Goal: Information Seeking & Learning: Learn about a topic

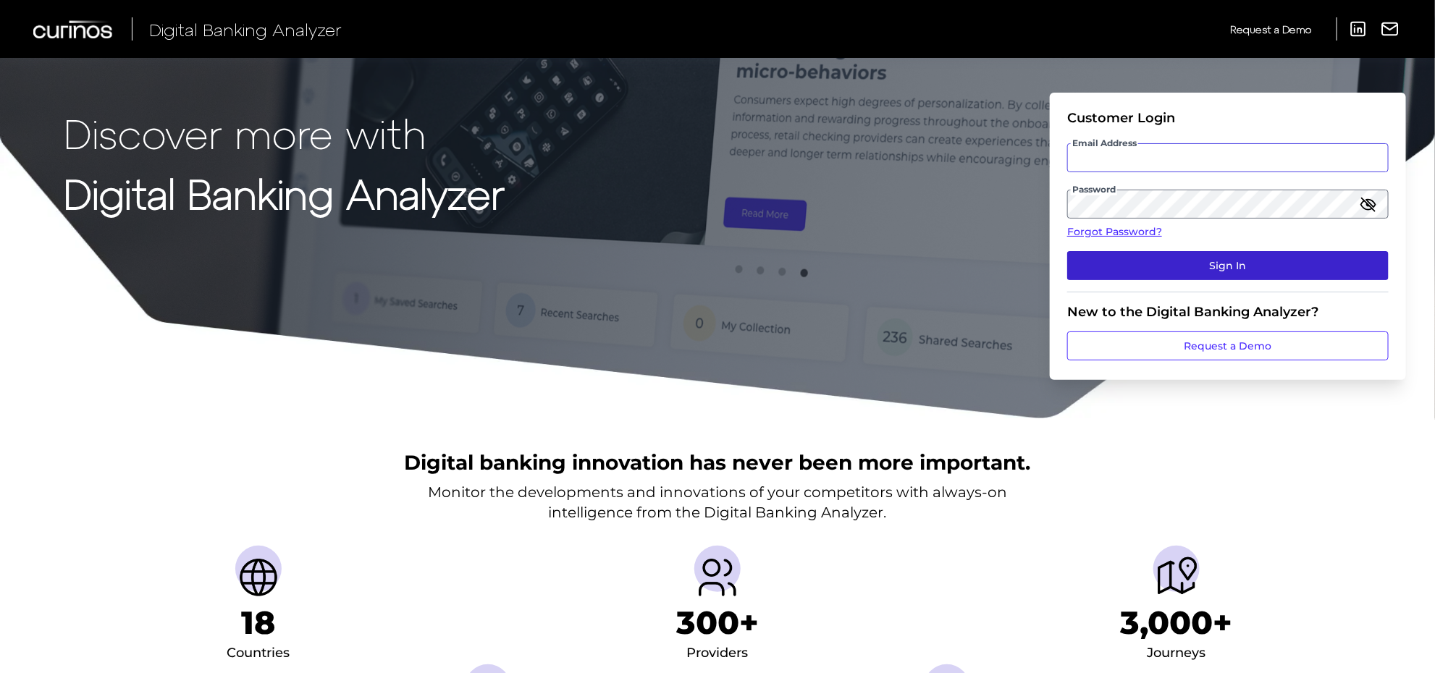
type input "[PERSON_NAME][EMAIL_ADDRESS][PERSON_NAME][DOMAIN_NAME]"
click at [1184, 266] on button "Sign In" at bounding box center [1227, 265] width 321 height 29
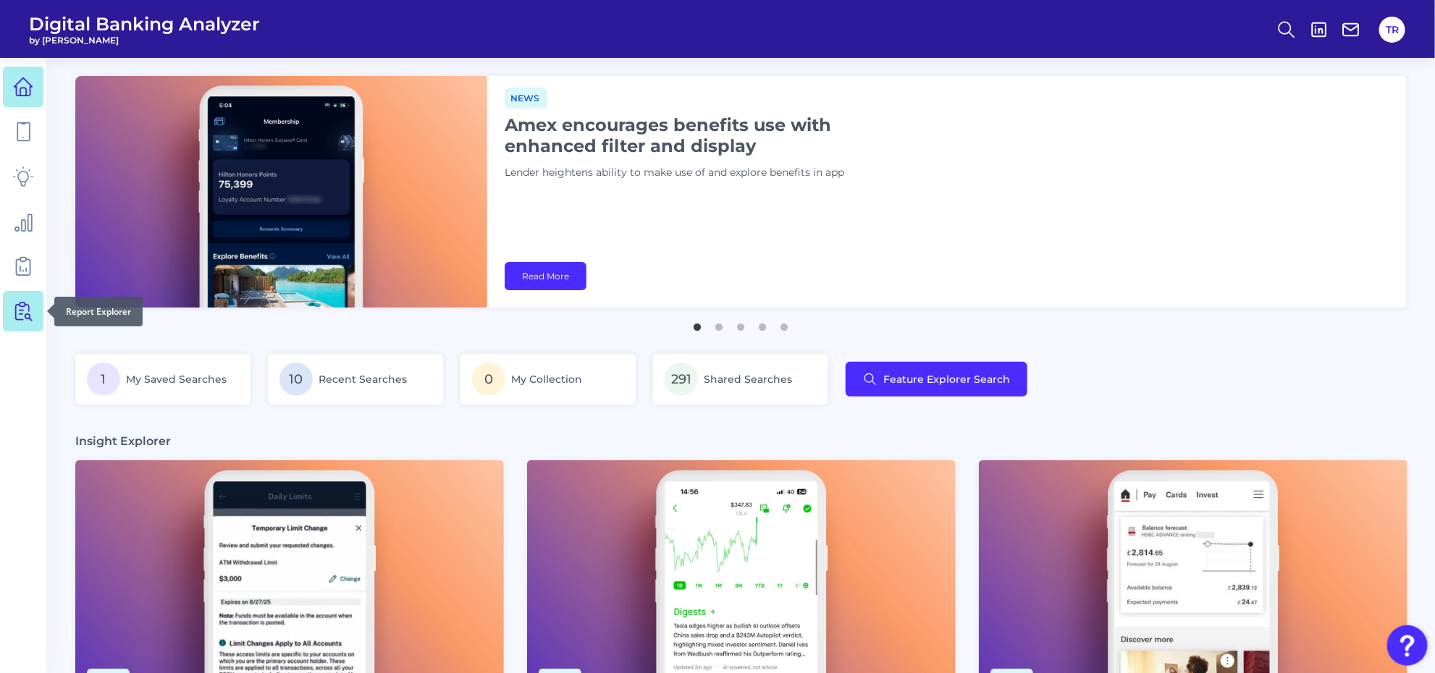
click at [12, 310] on link at bounding box center [23, 311] width 41 height 41
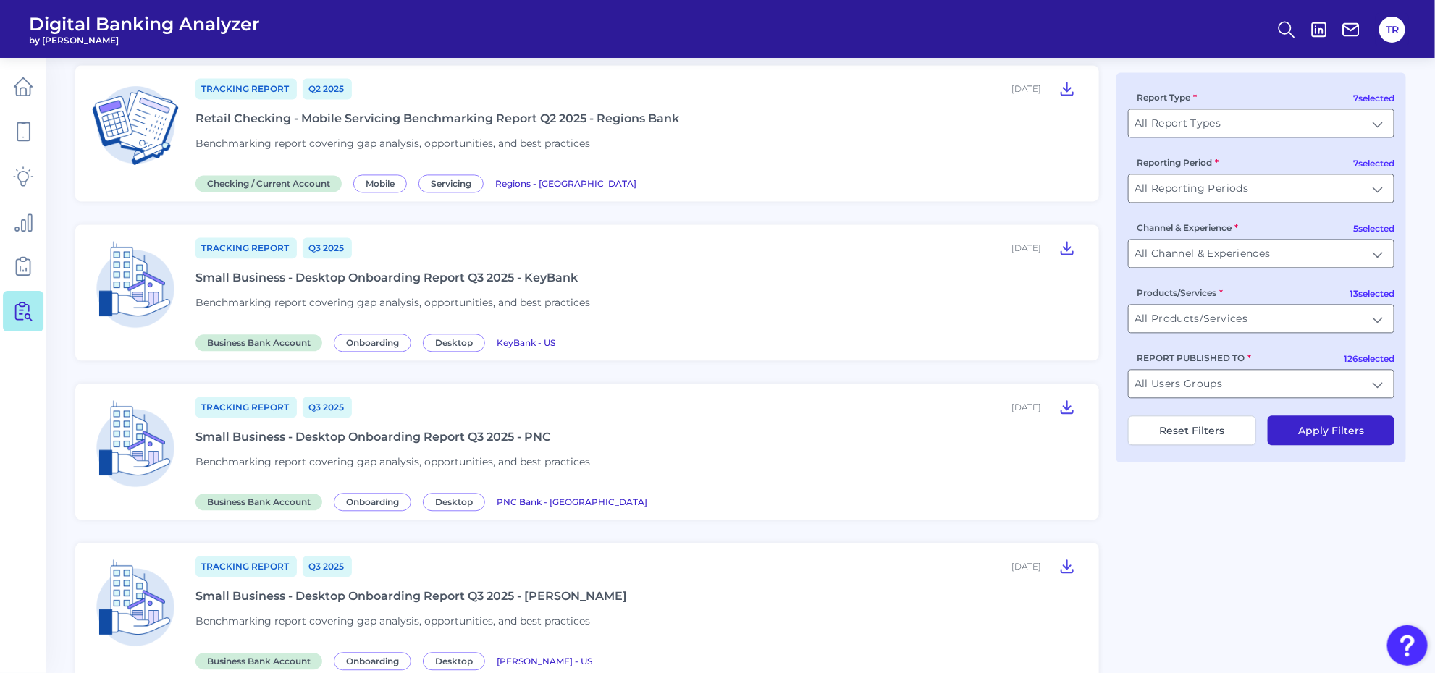
scroll to position [1692, 0]
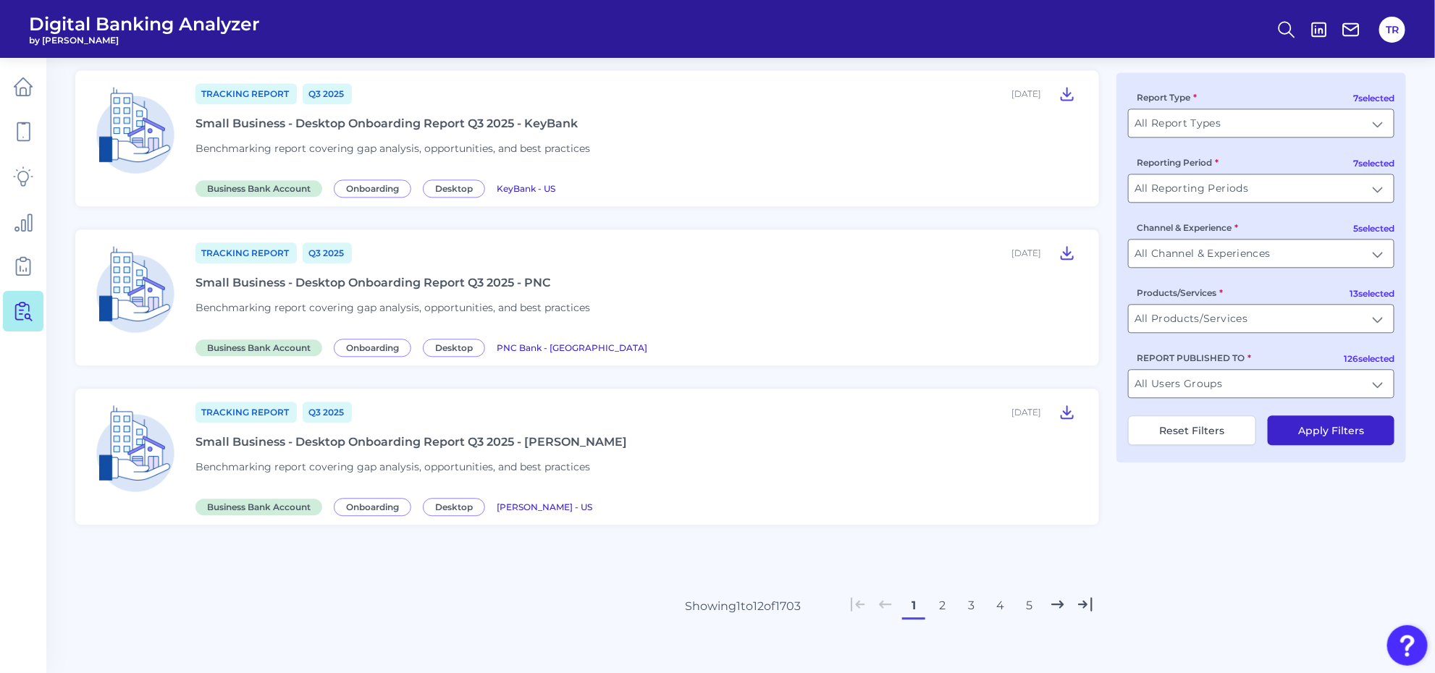
click at [942, 597] on button "2" at bounding box center [942, 605] width 23 height 23
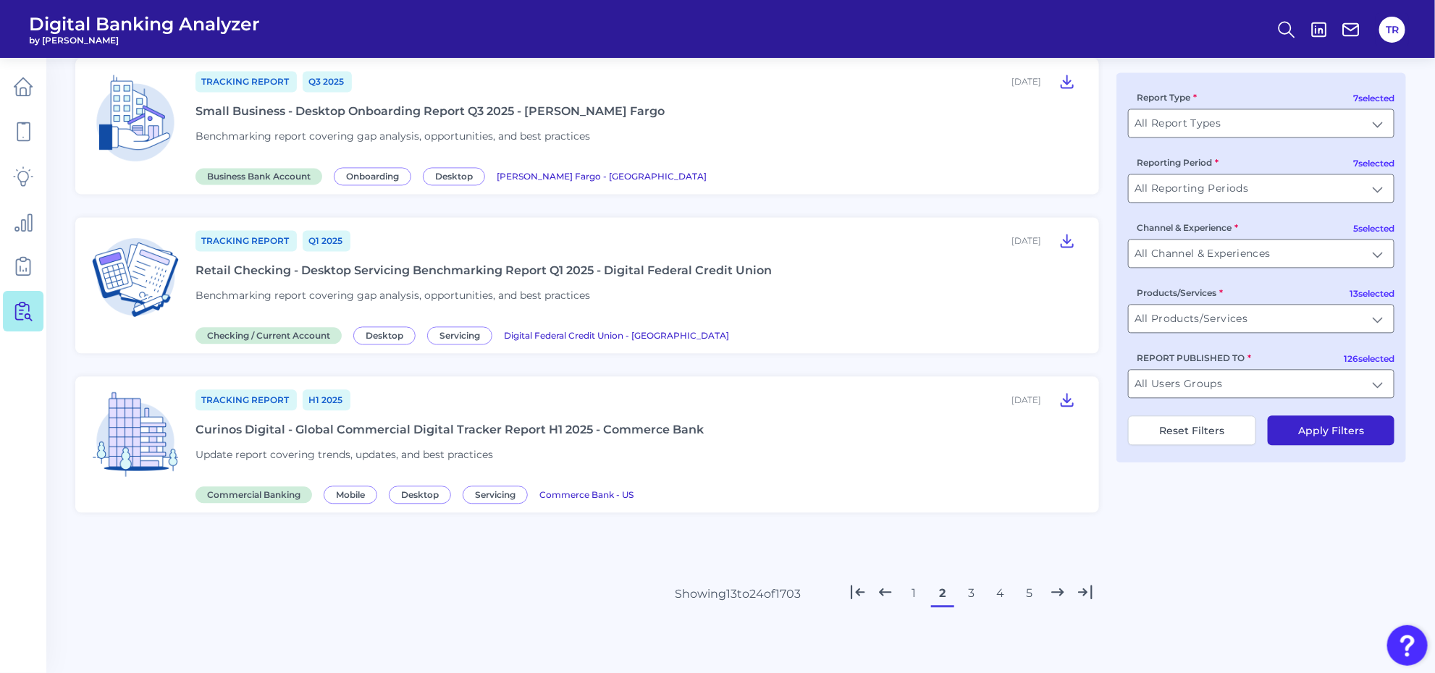
scroll to position [1511, 0]
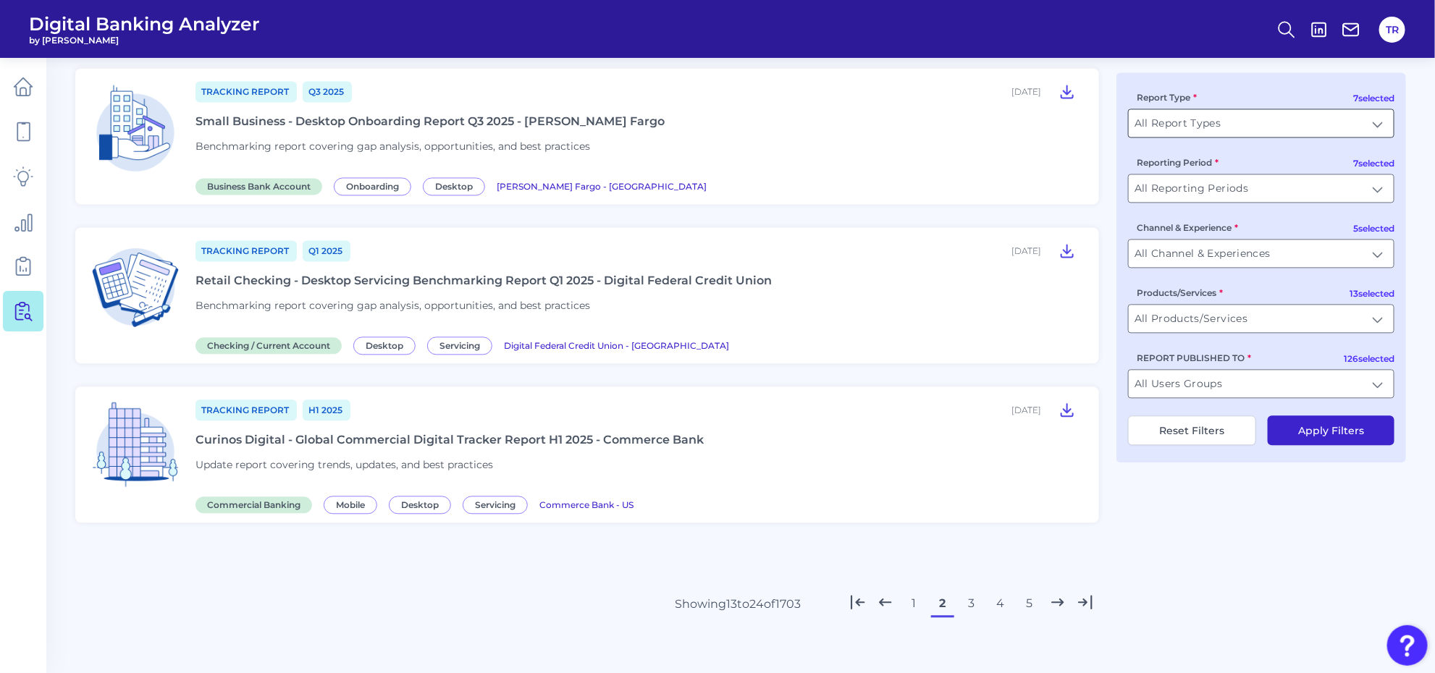
click at [1178, 132] on input "All Report Types" at bounding box center [1260, 123] width 265 height 28
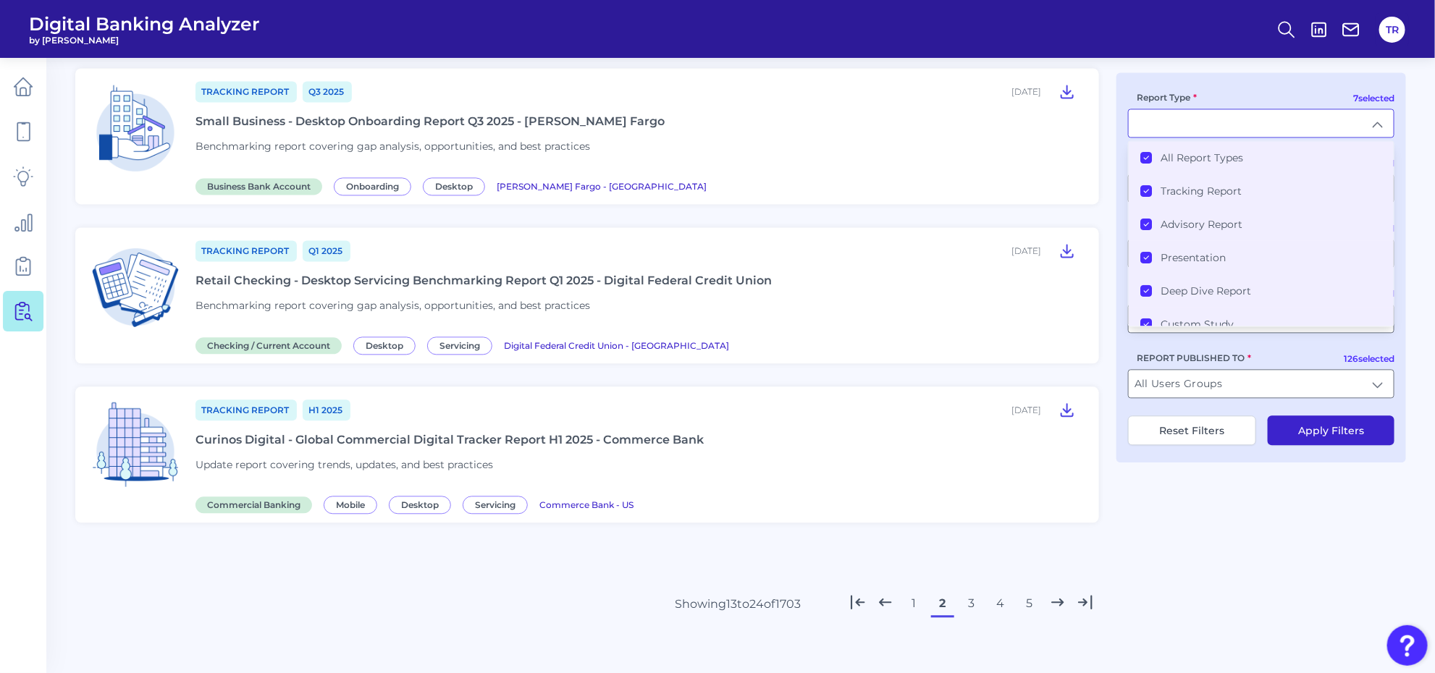
click at [1174, 156] on label "All Report Types" at bounding box center [1201, 157] width 83 height 13
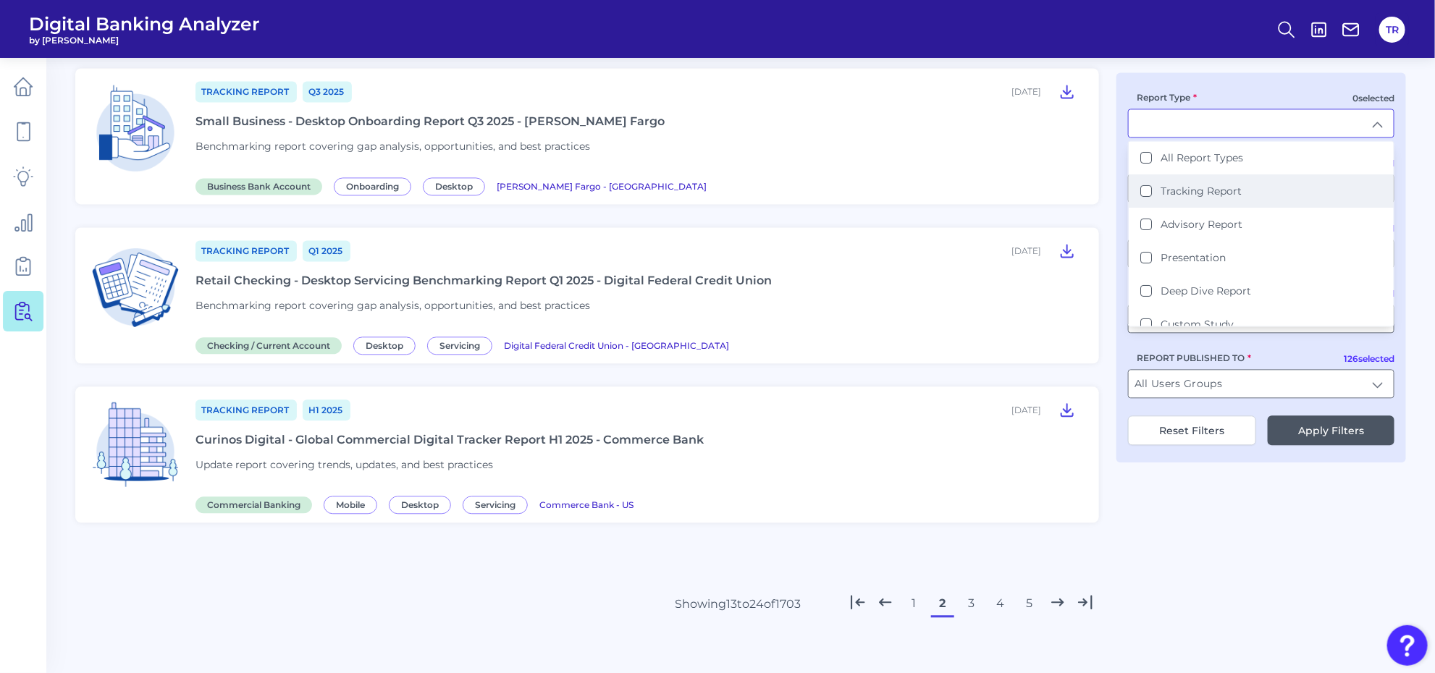
click at [1168, 185] on label "Tracking Report" at bounding box center [1200, 191] width 81 height 13
type input "Tracking Report"
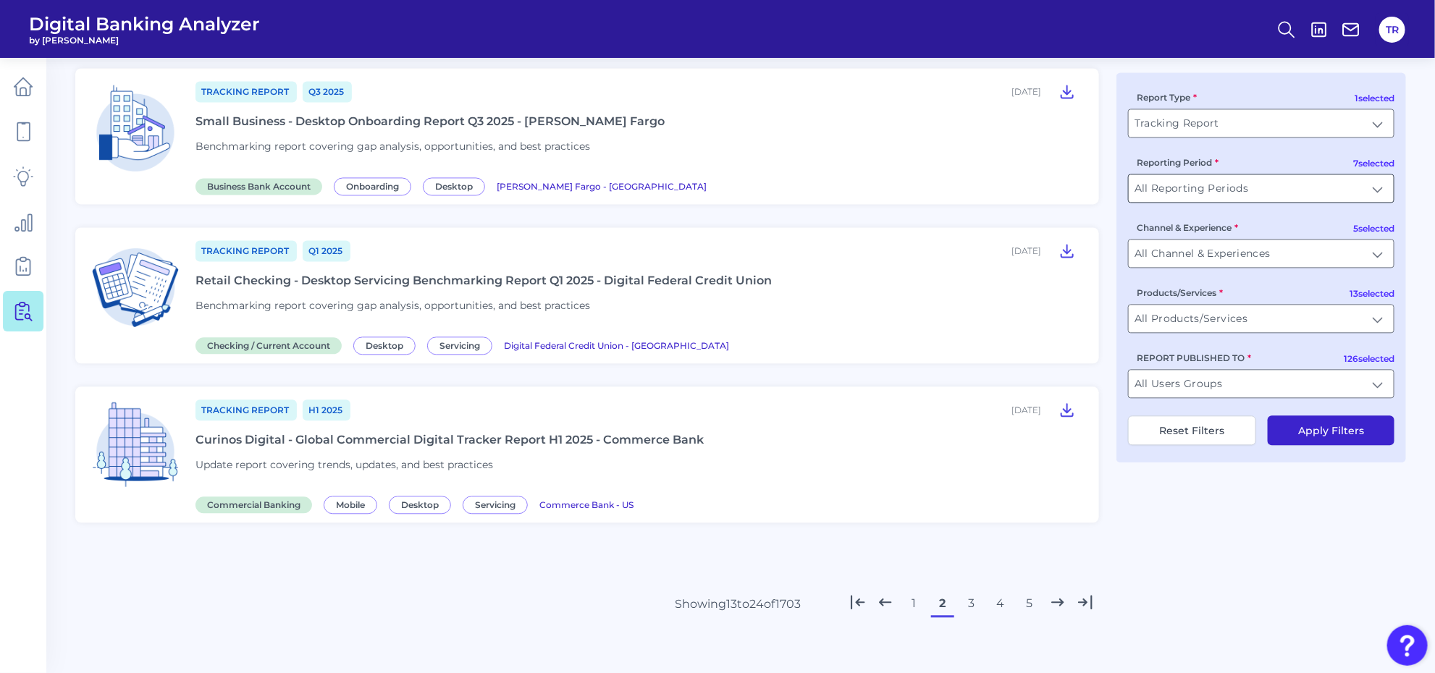
click at [1191, 177] on input "All Reporting Periods" at bounding box center [1260, 188] width 265 height 28
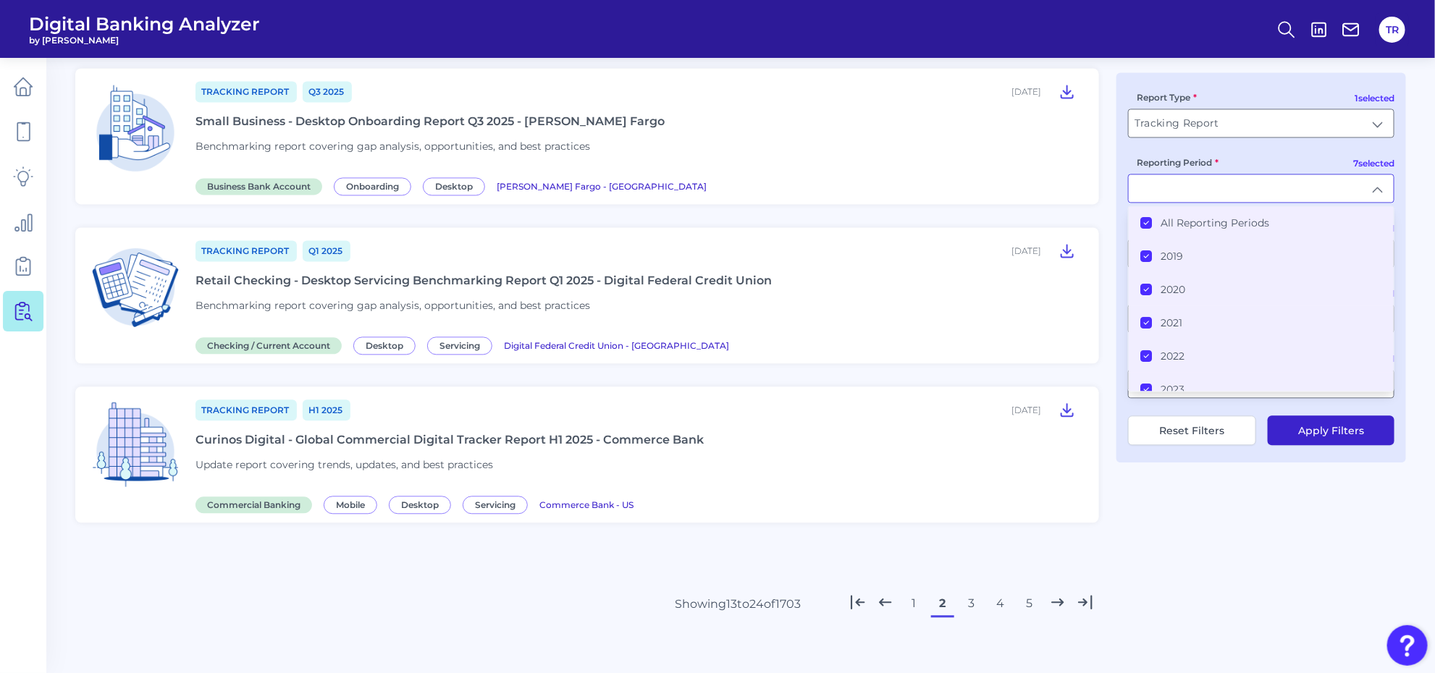
click at [1117, 258] on div "1 selected Report Type Tracking Report Tracking Report 7 selected Reporting Per…" at bounding box center [1261, 267] width 290 height 390
type input "All Reporting Periods"
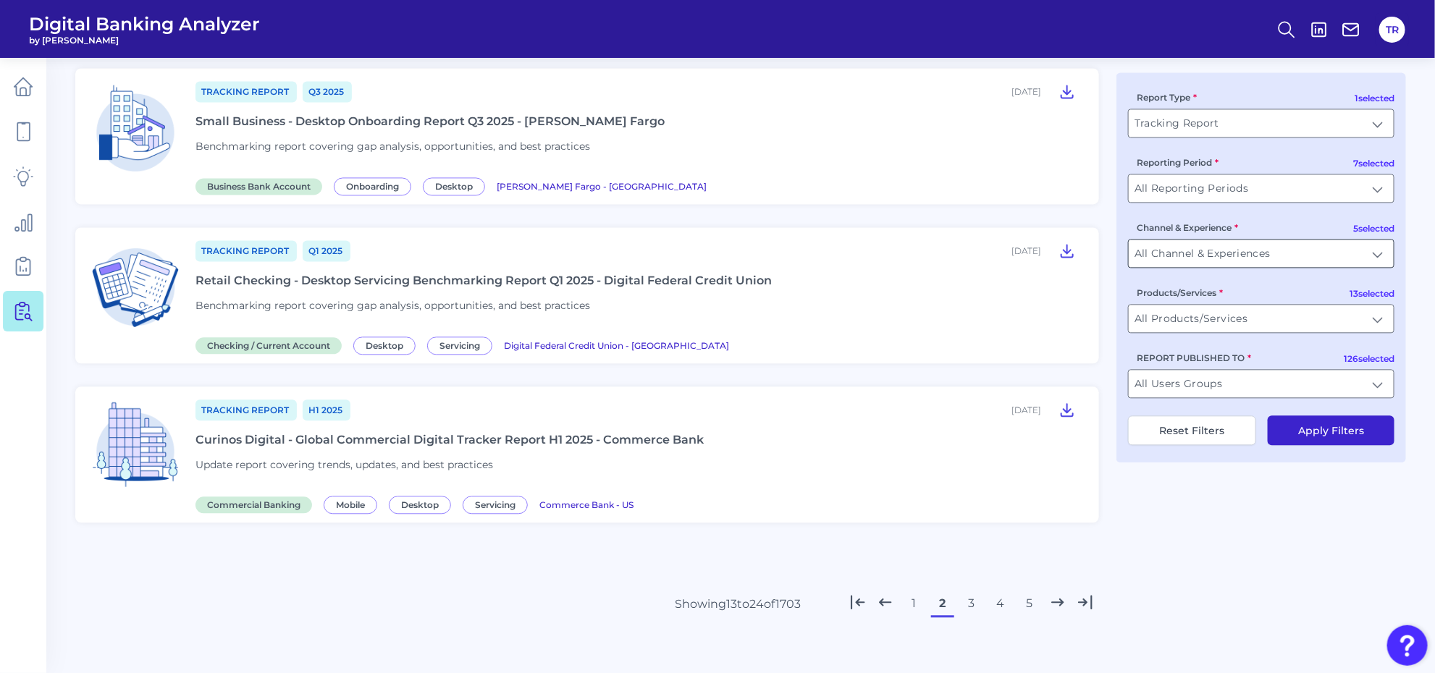
click at [1192, 262] on input "All Channel & Experiences" at bounding box center [1260, 254] width 265 height 28
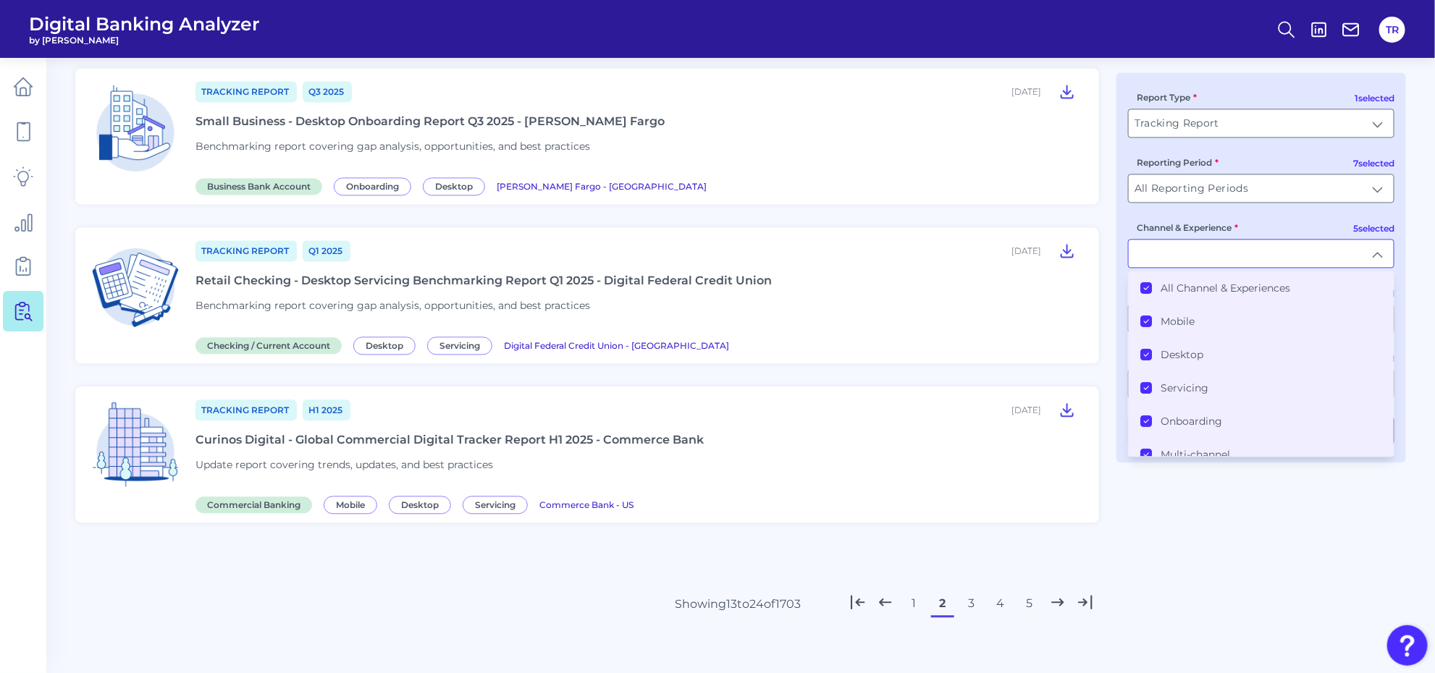
click at [1173, 295] on label "All Channel & Experiences" at bounding box center [1225, 288] width 130 height 13
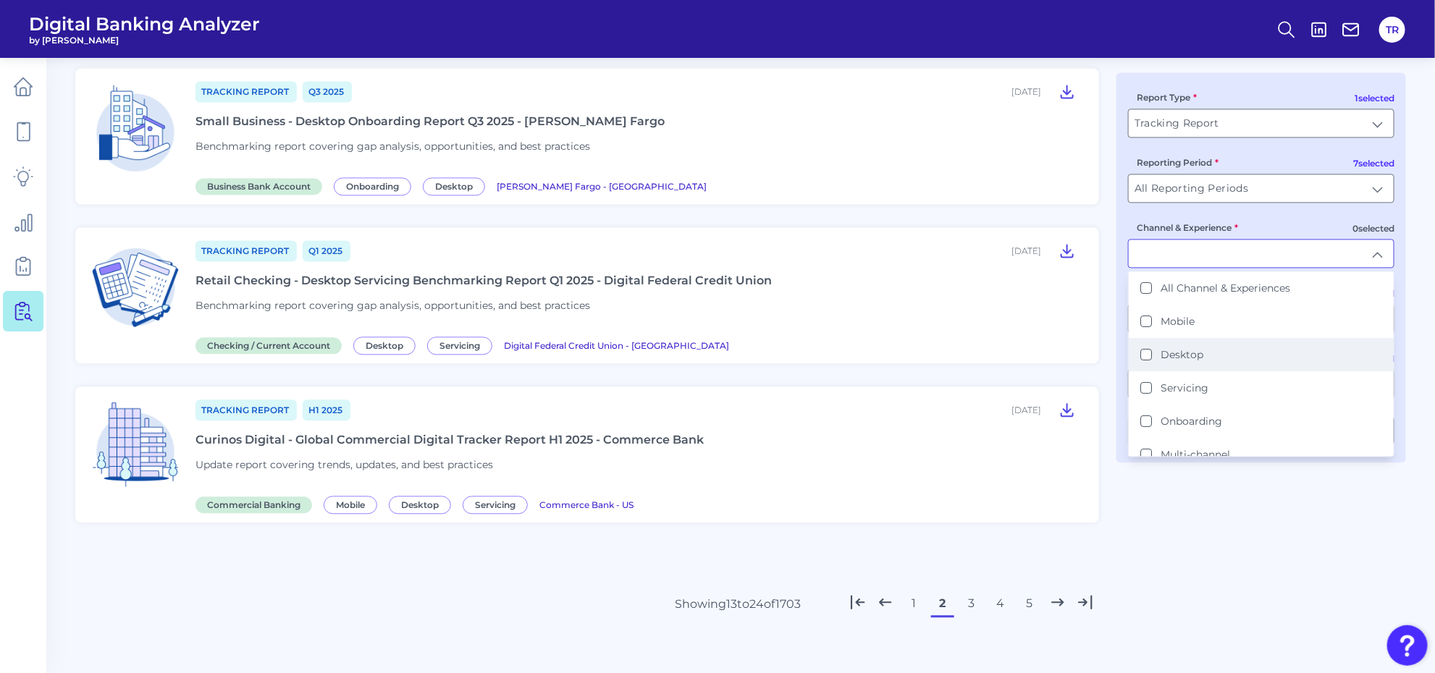
click at [1168, 349] on label "Desktop" at bounding box center [1181, 354] width 43 height 13
click at [1181, 423] on label "Onboarding" at bounding box center [1191, 421] width 62 height 13
type input "Desktop, Onboarding"
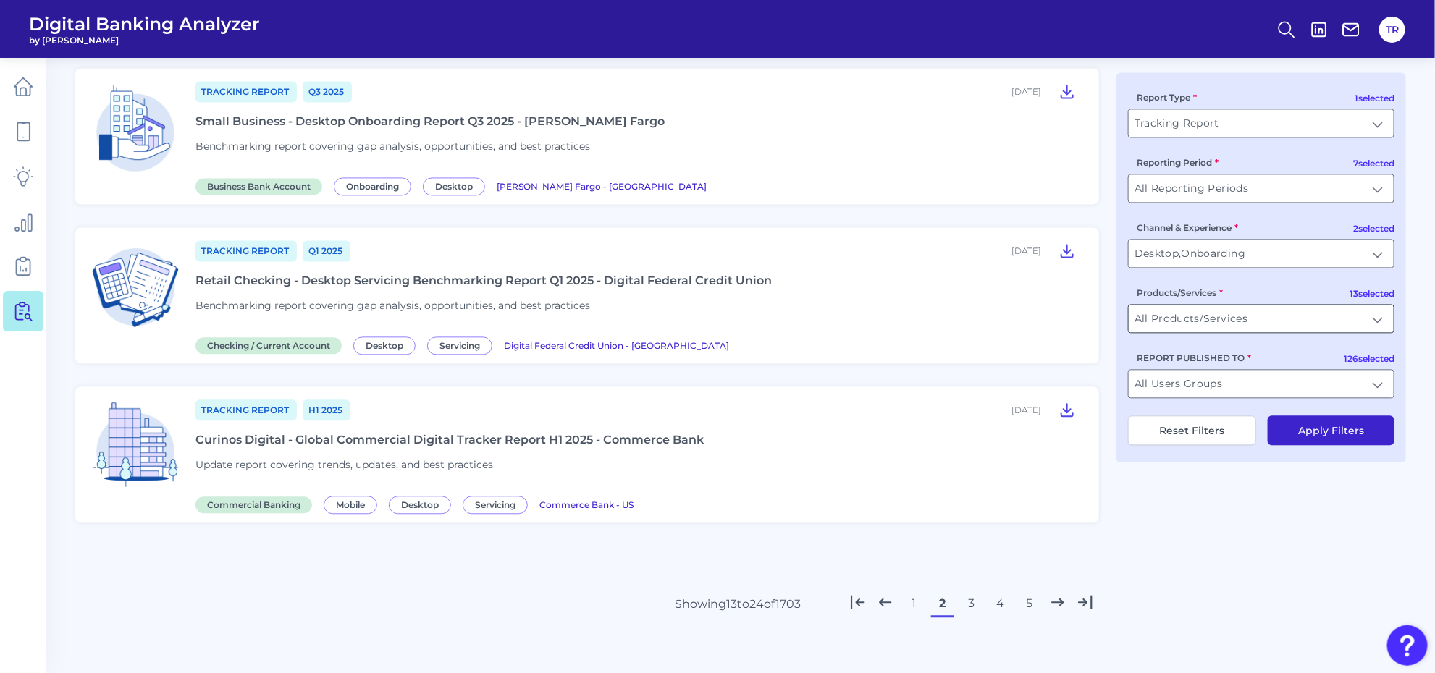
click at [1210, 318] on input "All Products/Services" at bounding box center [1260, 319] width 265 height 28
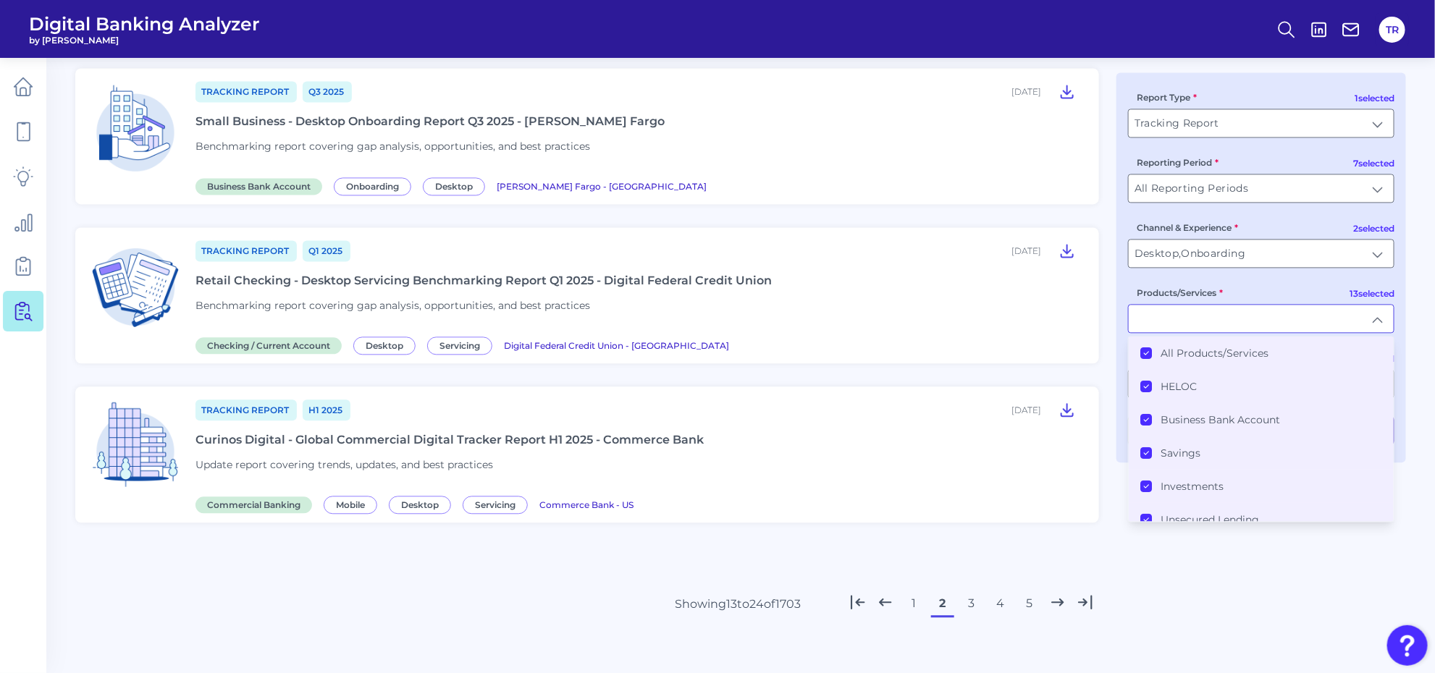
click at [1191, 348] on label "All Products/Services" at bounding box center [1214, 353] width 108 height 13
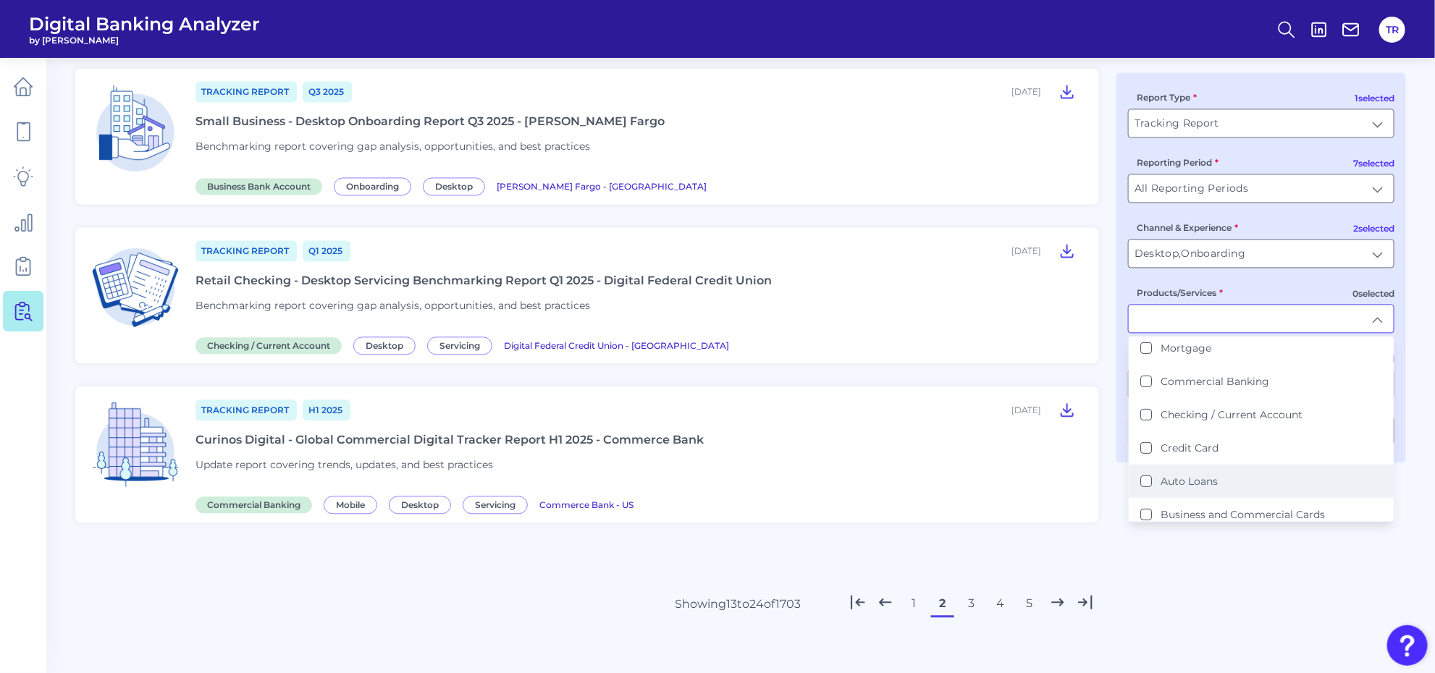
scroll to position [276, 0]
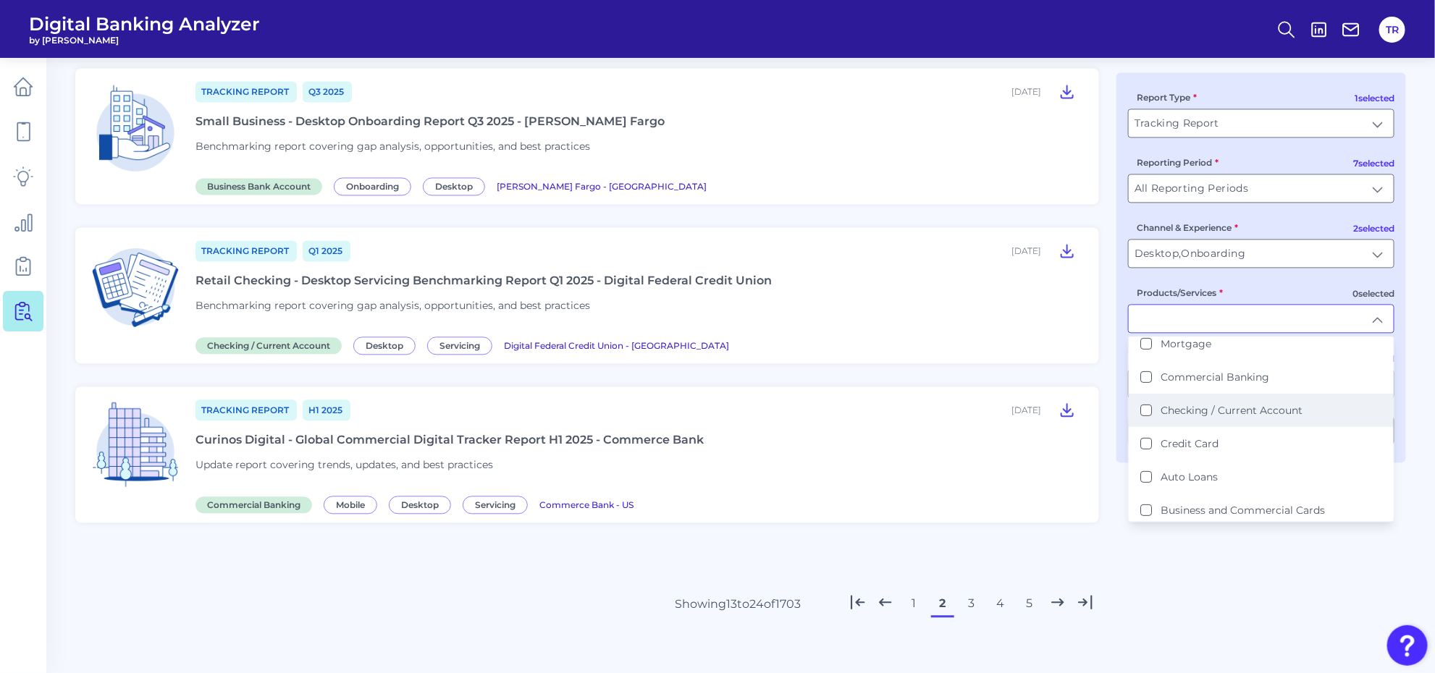
click at [1218, 407] on label "Checking / Current Account" at bounding box center [1231, 410] width 142 height 13
type input "Checking / Current Account"
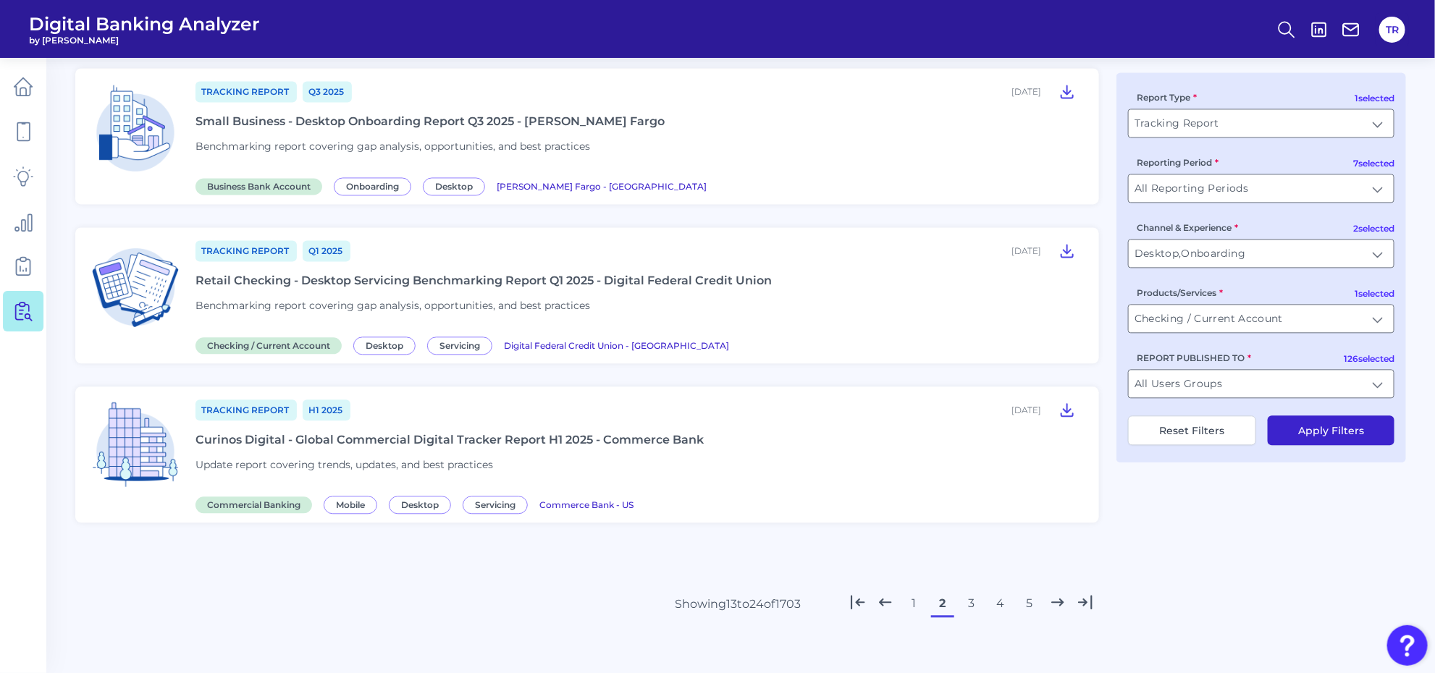
click at [1312, 422] on button "Apply Filters" at bounding box center [1330, 430] width 127 height 30
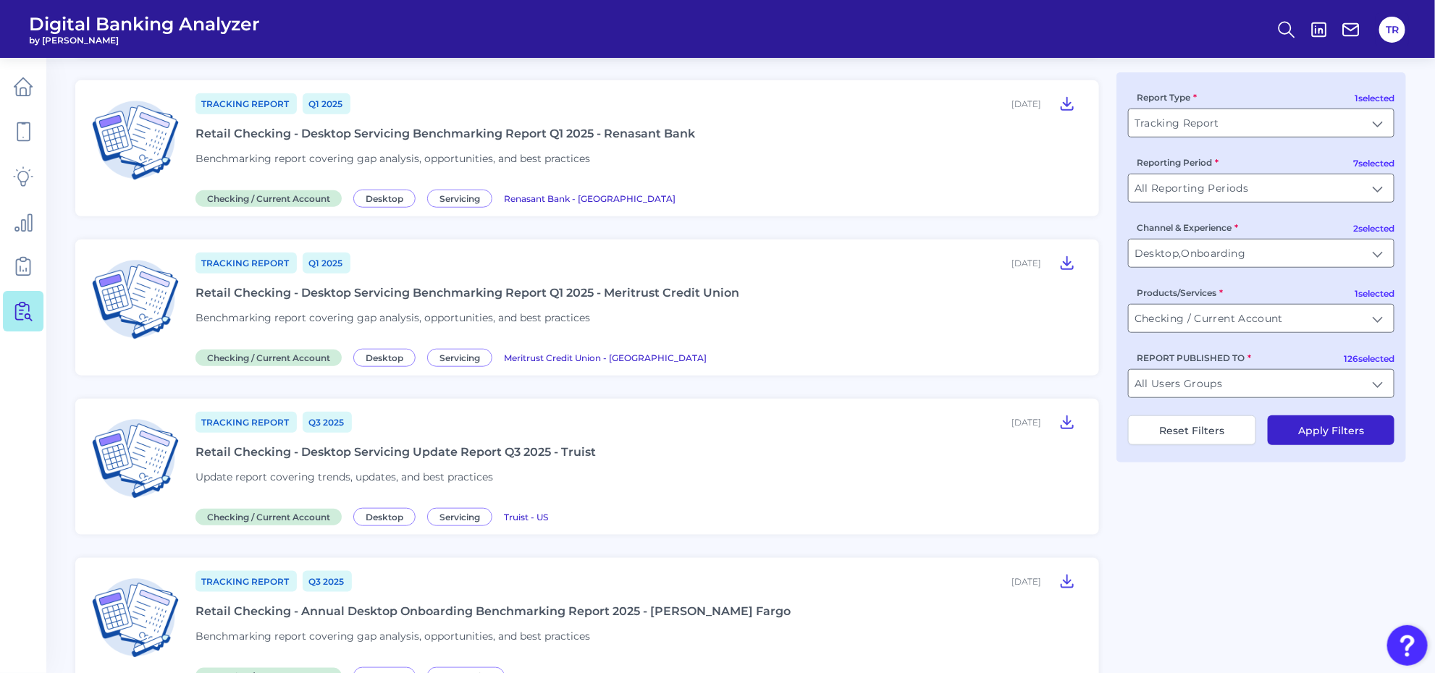
scroll to position [724, 0]
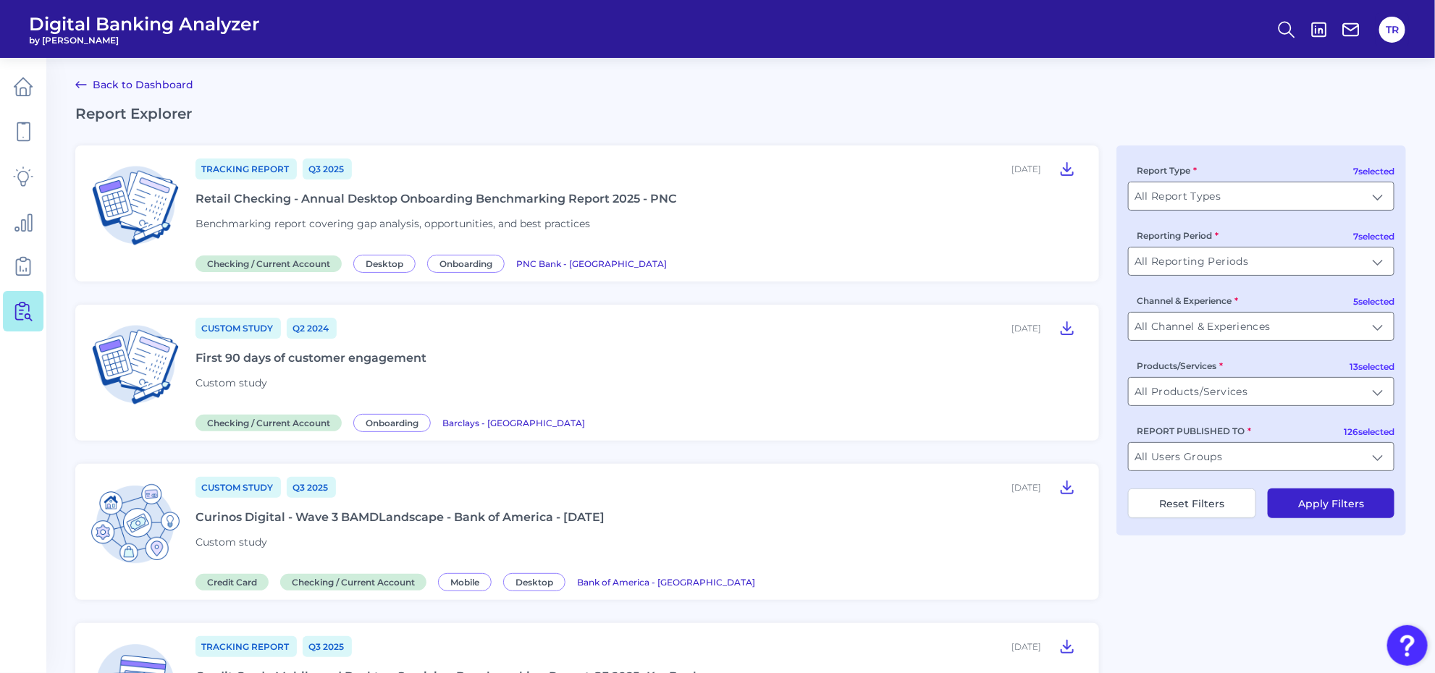
click at [544, 201] on div "Retail Checking - Annual Desktop Onboarding Benchmarking Report 2025 - PNC" at bounding box center [435, 199] width 481 height 14
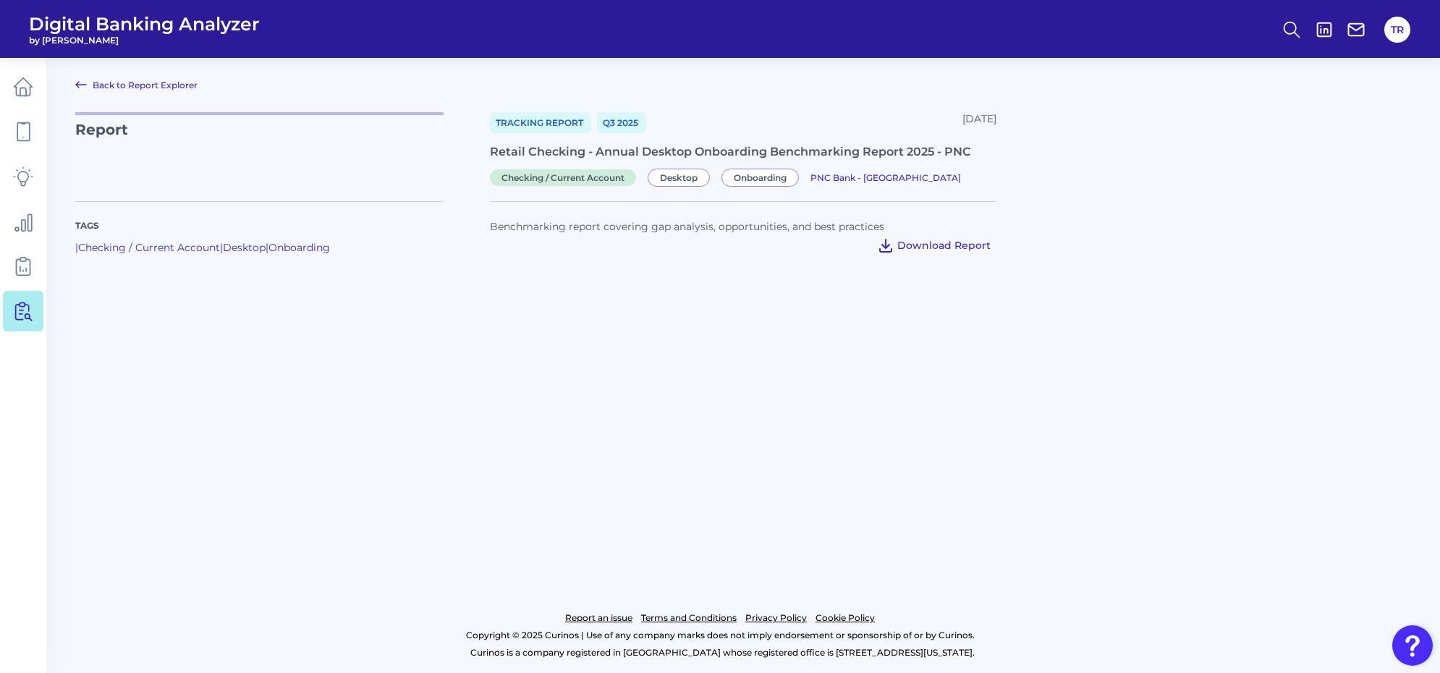
click at [963, 246] on span "Download Report" at bounding box center [944, 245] width 93 height 13
click at [684, 411] on main "Back to Report Explorer Report Tracking Report Q3 2025 September 18, 2025 Retai…" at bounding box center [720, 336] width 1440 height 673
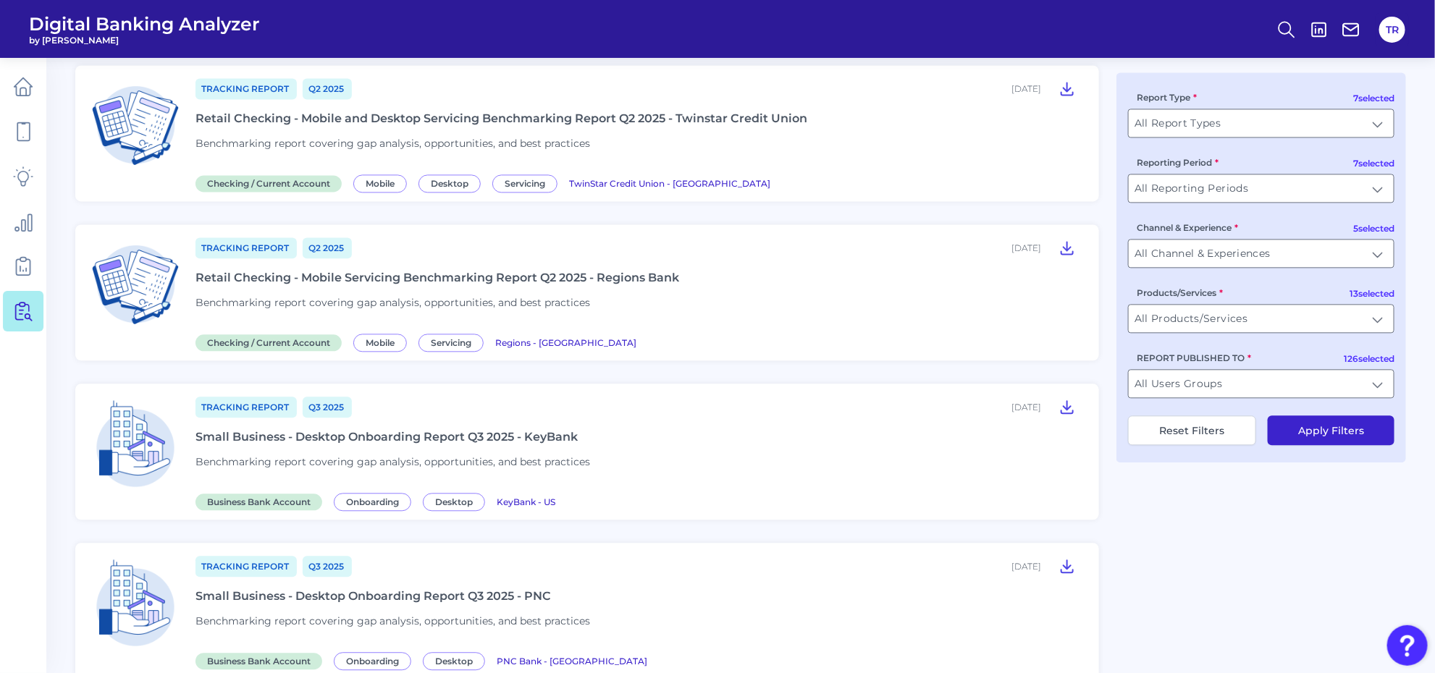
scroll to position [1692, 0]
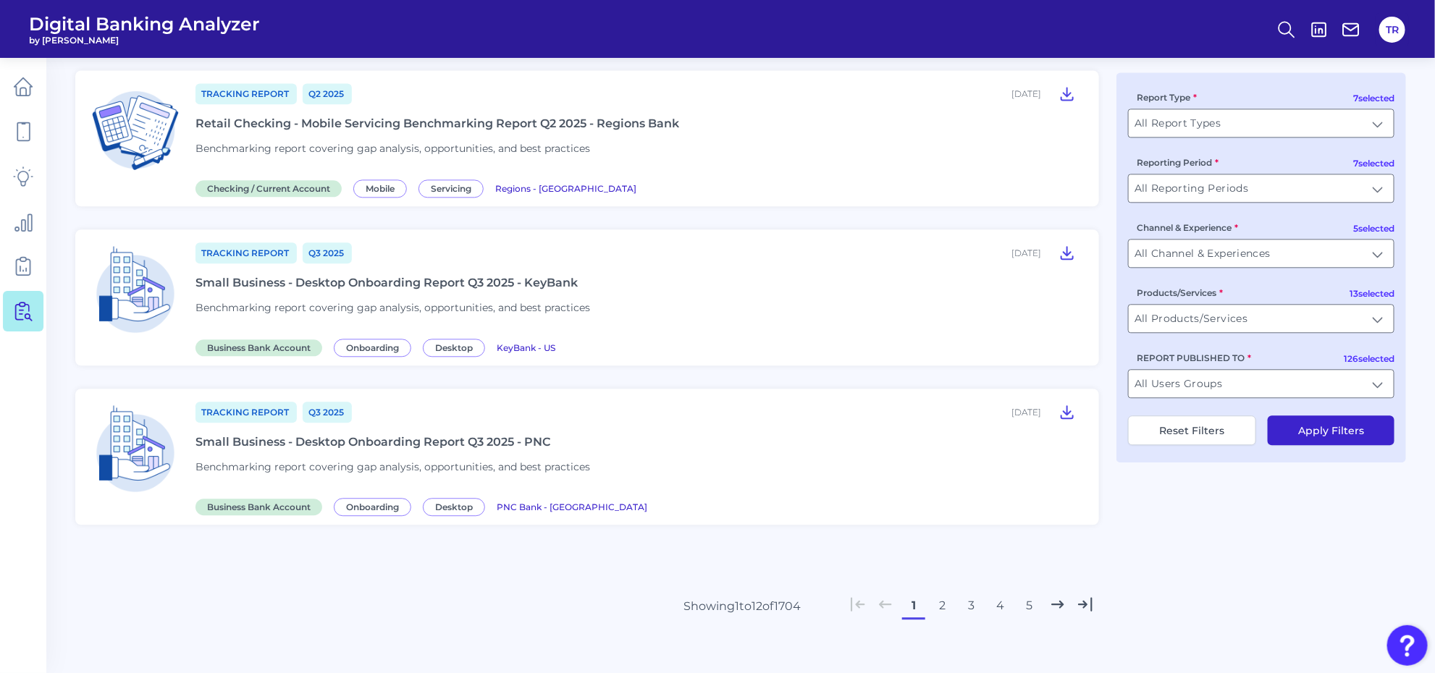
click at [937, 594] on button "2" at bounding box center [942, 605] width 23 height 23
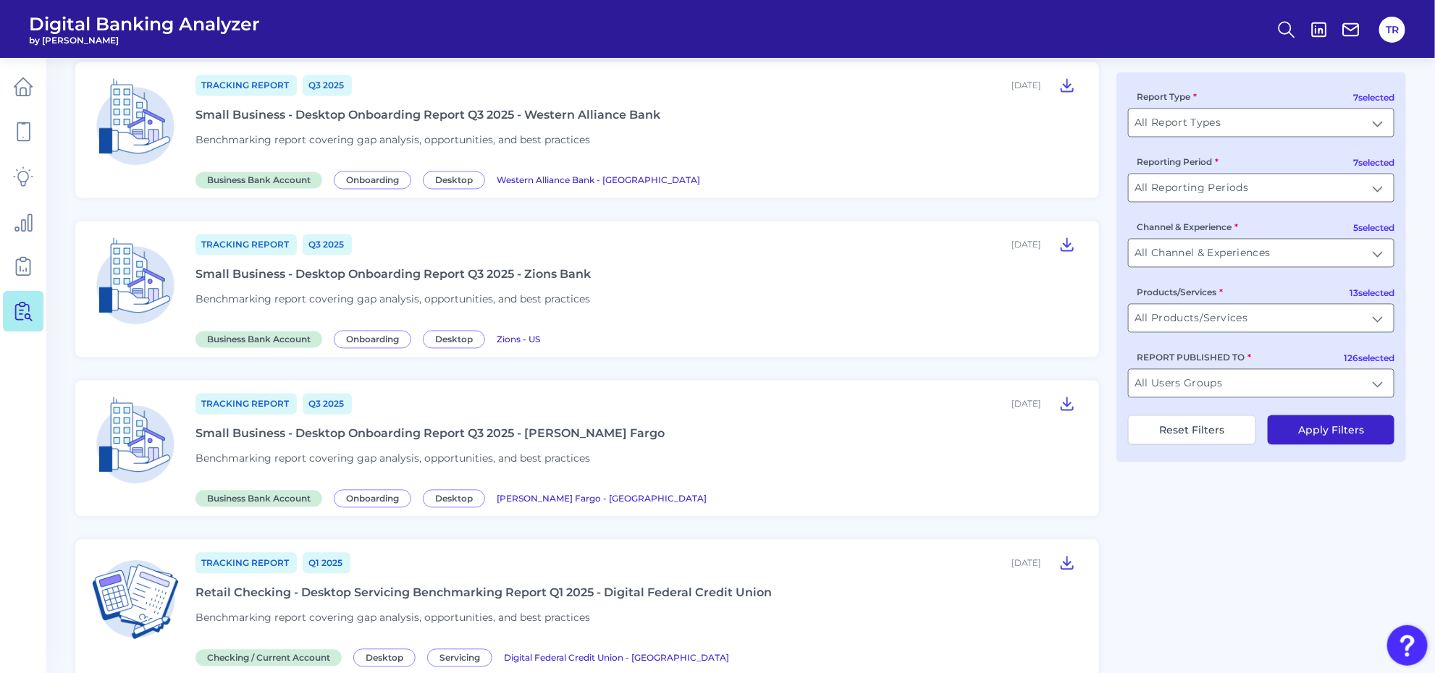
scroll to position [1511, 0]
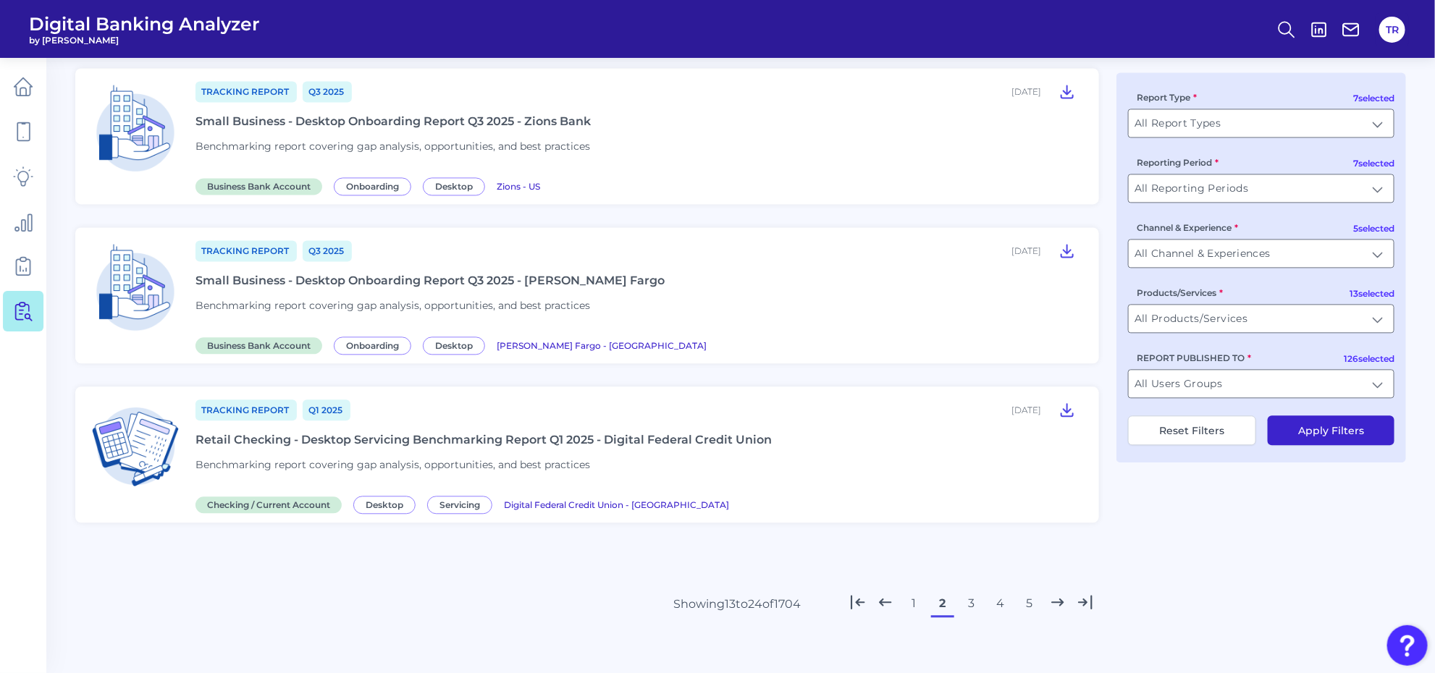
click at [914, 594] on button "1" at bounding box center [913, 603] width 23 height 23
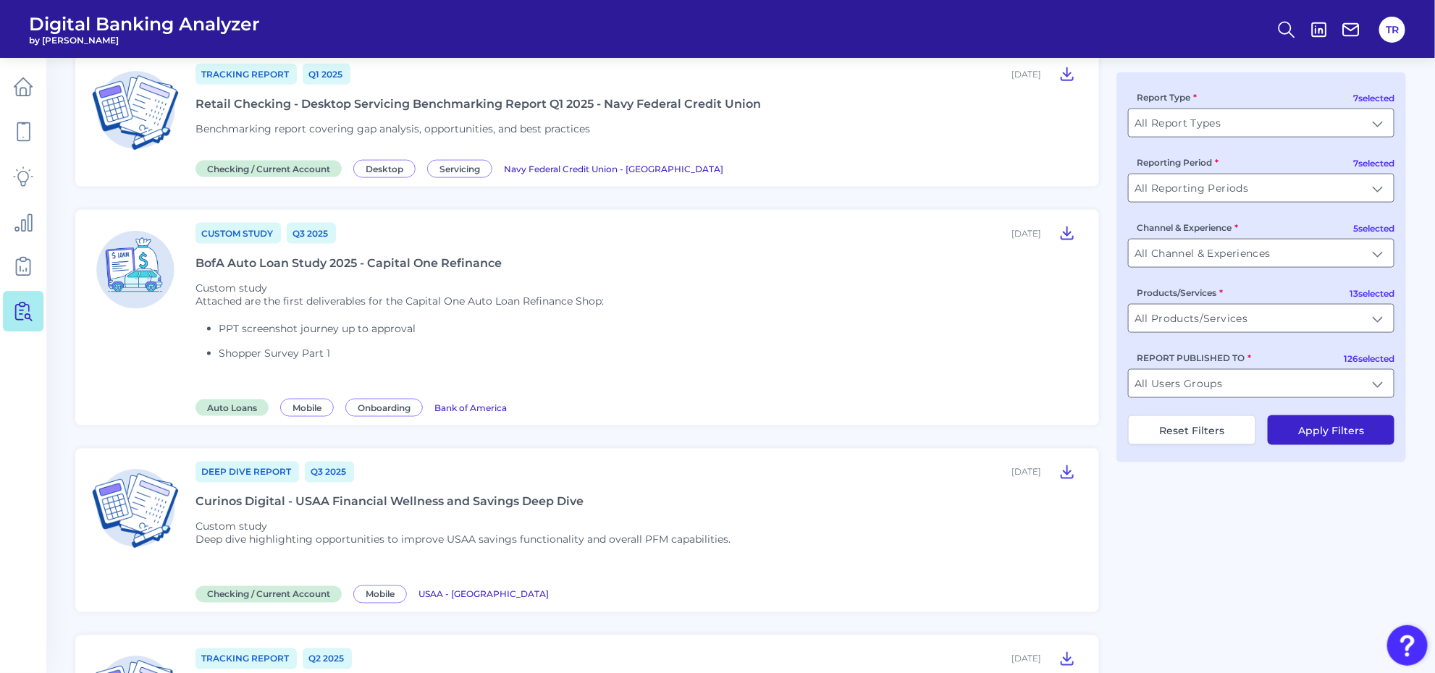
scroll to position [787, 0]
